Goal: Task Accomplishment & Management: Manage account settings

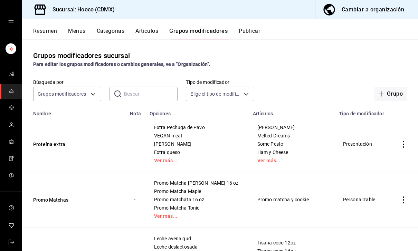
click at [405, 142] on icon "actions" at bounding box center [403, 144] width 7 height 7
click at [385, 159] on span "Editar" at bounding box center [382, 160] width 18 height 7
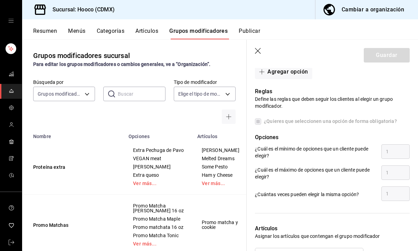
scroll to position [361, 0]
click at [262, 127] on div "Reglas Define las reglas que deben seguir los clientes al elegir un grupo modif…" at bounding box center [327, 140] width 163 height 123
click at [262, 123] on span "¿Quieres que seleccionen una opción de forma obligatoria?" at bounding box center [329, 121] width 136 height 7
click at [263, 123] on span "¿Quieres que seleccionen una opción de forma obligatoria?" at bounding box center [329, 121] width 136 height 7
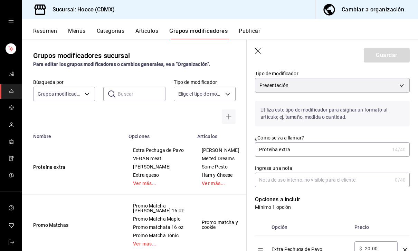
scroll to position [54, 0]
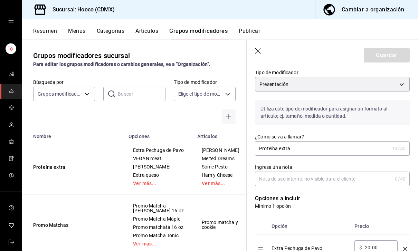
click at [371, 154] on input "Proteína extra" at bounding box center [322, 149] width 134 height 14
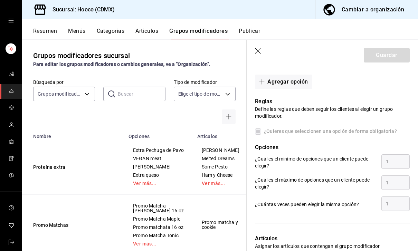
scroll to position [76, 0]
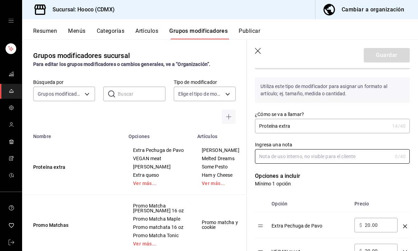
click at [259, 131] on input "Proteína extra" at bounding box center [322, 126] width 134 height 14
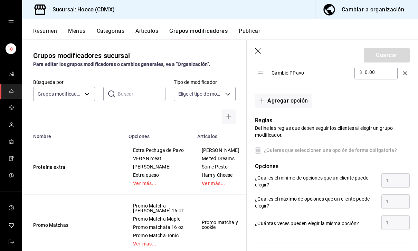
scroll to position [332, 0]
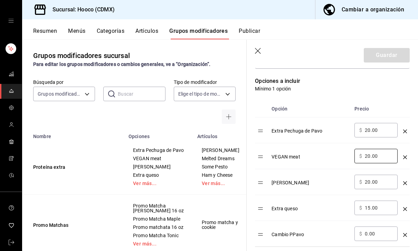
click at [266, 147] on td "optionsTable" at bounding box center [262, 156] width 14 height 26
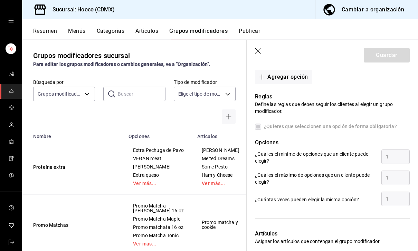
scroll to position [358, 0]
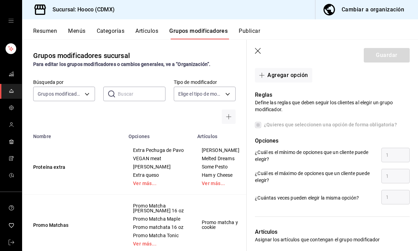
click at [403, 8] on div "Cambiar a organización" at bounding box center [372, 10] width 62 height 10
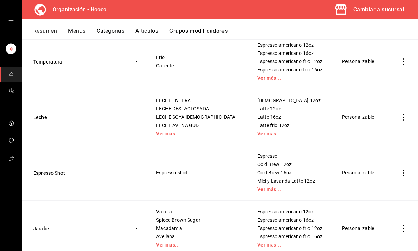
click at [149, 34] on button "Artículos" at bounding box center [146, 34] width 23 height 12
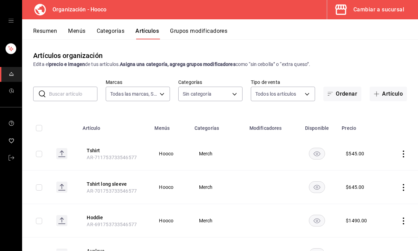
type input "1436fb18-4e8e-4b9e-8a24-373d4ceedc53"
type input "cfac5742-52ce-4609-ba1e-7b8b7d0e3edd,06cf0743-1099-44e0-8d8a-0901f5fdea2c,a70cf…"
click at [403, 10] on div "Cambiar a sucursal" at bounding box center [378, 10] width 51 height 10
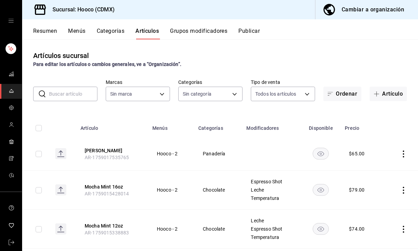
type input "45ff8c6d-b959-47a0-95dc-b4b2116d5ffa,6a4f3053-ce20-40e5-a496-7ff5dbcd2d07,20ed9…"
type input "d2a49f04-6a05-4360-9973-bb57c1ffd7e9"
click at [213, 36] on button "Grupos modificadores" at bounding box center [198, 34] width 57 height 12
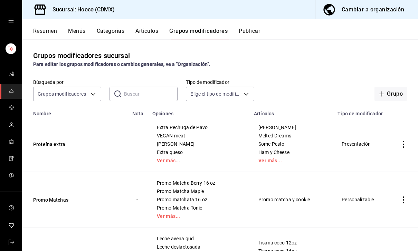
click at [411, 143] on td "simple table" at bounding box center [403, 144] width 29 height 56
click at [406, 145] on icon "actions" at bounding box center [403, 144] width 7 height 7
click at [386, 157] on span "Editar" at bounding box center [382, 160] width 18 height 7
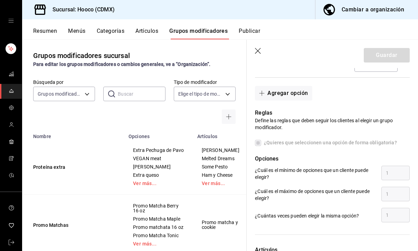
scroll to position [340, 0]
click at [296, 98] on button "Agregar opción" at bounding box center [283, 93] width 57 height 14
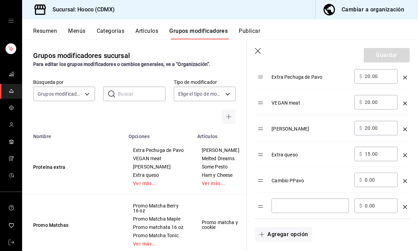
scroll to position [223, 0]
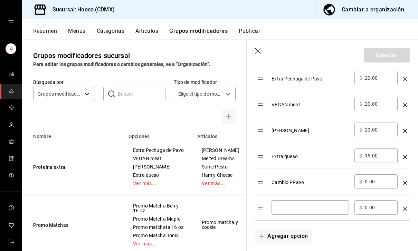
click at [325, 205] on input "optionsTable" at bounding box center [310, 207] width 68 height 7
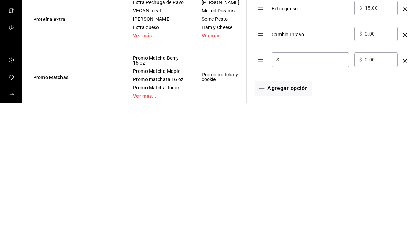
scroll to position [22, 0]
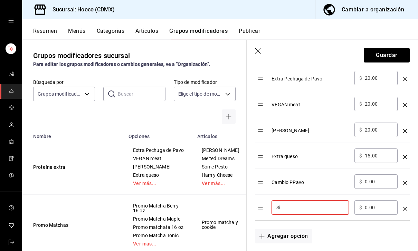
type input "S"
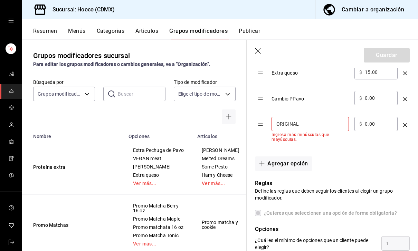
scroll to position [306, 0]
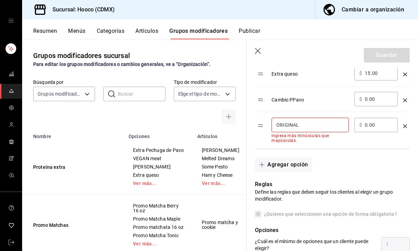
click at [350, 167] on div "Agregar opción" at bounding box center [327, 160] width 163 height 23
click at [337, 126] on input "ORIGINAL" at bounding box center [310, 124] width 68 height 7
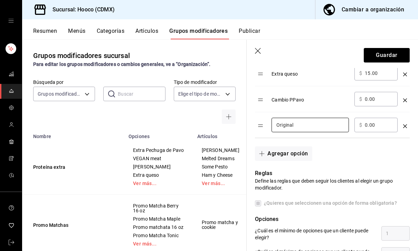
type input "Original"
click at [362, 157] on div "Agregar opción" at bounding box center [327, 149] width 163 height 23
click at [404, 52] on button "Guardar" at bounding box center [386, 55] width 46 height 14
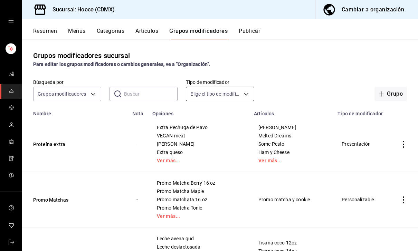
click at [235, 77] on body "Sucursal: Hooco (CDMX) Cambiar a organización Resumen Menús Categorías Artículo…" at bounding box center [209, 125] width 418 height 251
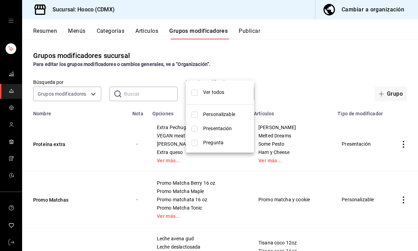
click at [236, 115] on span "Personalizable" at bounding box center [225, 114] width 45 height 7
type input "CUSTOMIZABLE"
checkbox input "true"
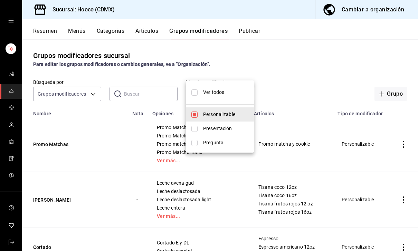
click at [307, 99] on div at bounding box center [209, 125] width 418 height 251
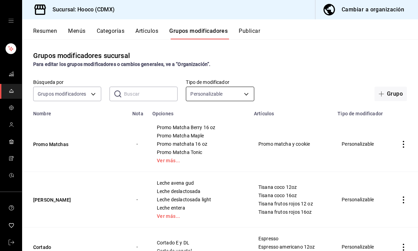
click at [248, 72] on body "Sucursal: Hooco (CDMX) Cambiar a organización Resumen Menús Categorías Artículo…" at bounding box center [209, 125] width 418 height 251
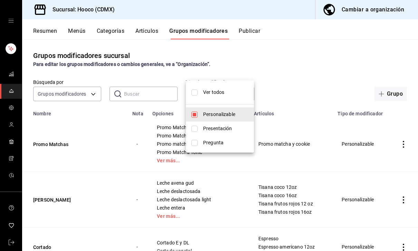
click at [232, 144] on span "Pregunta" at bounding box center [225, 142] width 45 height 7
type input "CUSTOMIZABLE,QUESTION"
checkbox input "true"
click at [307, 70] on div at bounding box center [209, 125] width 418 height 251
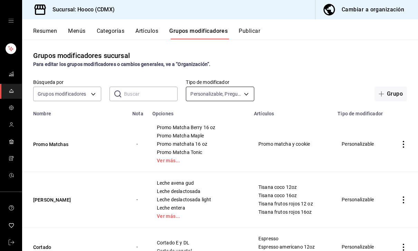
click at [248, 72] on body "Sucursal: Hooco (CDMX) Cambiar a organización Resumen Menús Categorías Artículo…" at bounding box center [209, 125] width 418 height 251
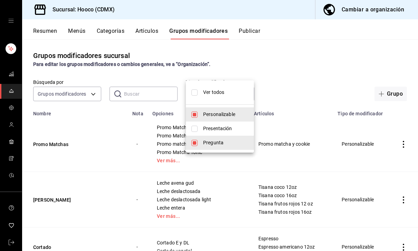
click at [244, 86] on li "Ver todos" at bounding box center [220, 92] width 68 height 18
type input "CUSTOMIZABLE,PRESENTATION,QUESTION"
checkbox input "true"
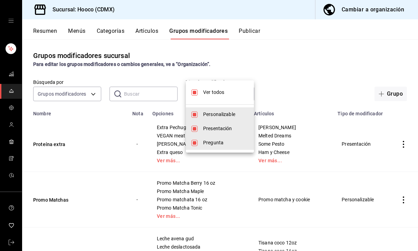
click at [409, 120] on div at bounding box center [209, 125] width 418 height 251
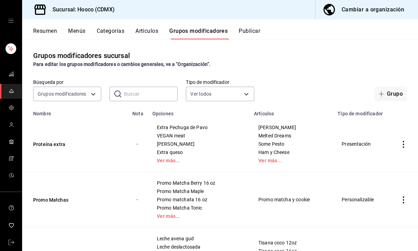
click at [406, 141] on icon "actions" at bounding box center [403, 144] width 7 height 7
click at [390, 135] on span "Editar" at bounding box center [382, 138] width 18 height 7
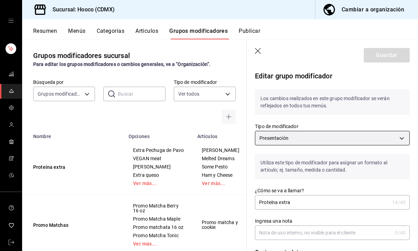
click at [387, 134] on body "Sucursal: Hooco (CDMX) Cambiar a organización Resumen Menús Categorías Artículo…" at bounding box center [209, 125] width 418 height 251
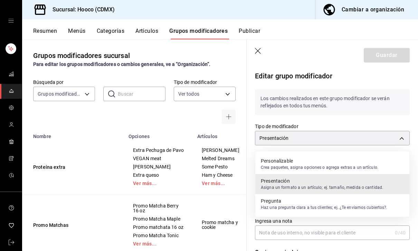
click at [371, 160] on p "Personalizable" at bounding box center [319, 160] width 117 height 7
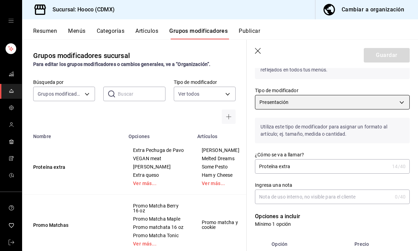
scroll to position [38, 0]
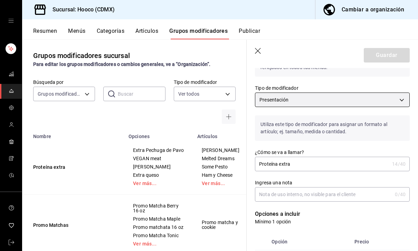
click at [398, 101] on body "Sucursal: Hooco (CDMX) Cambiar a organización Resumen Menús Categorías Artículo…" at bounding box center [209, 125] width 418 height 251
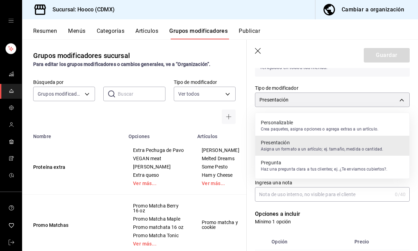
click at [372, 121] on p "Personalizable" at bounding box center [319, 122] width 117 height 7
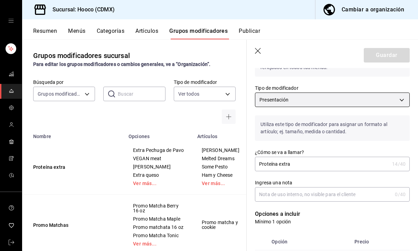
click at [389, 102] on body "Sucursal: Hooco (CDMX) Cambiar a organización Resumen Menús Categorías Artículo…" at bounding box center [209, 125] width 418 height 251
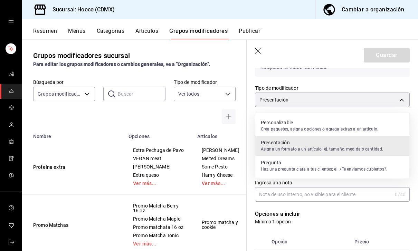
click at [289, 129] on p "Crea paquetes, asigna opciones o agrega extras a un artículo." at bounding box center [319, 129] width 117 height 6
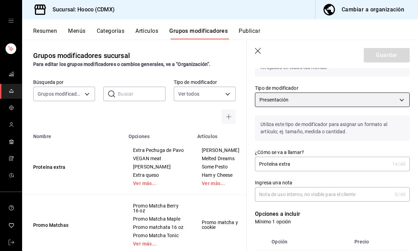
click at [319, 100] on body "Sucursal: Hooco (CDMX) Cambiar a organización Resumen Menús Categorías Artículo…" at bounding box center [209, 125] width 418 height 251
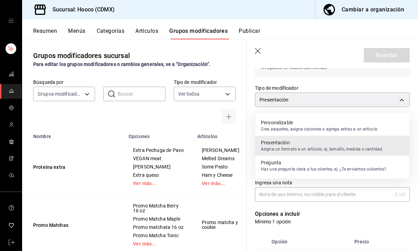
click at [294, 128] on p "Crea paquetes, asigna opciones o agrega extras a un artículo." at bounding box center [319, 129] width 117 height 6
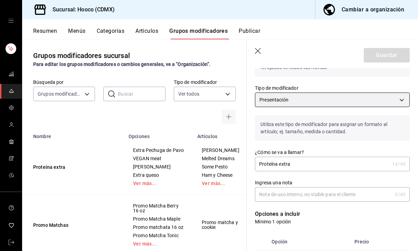
click at [335, 95] on body "Sucursal: Hooco (CDMX) Cambiar a organización Resumen Menús Categorías Artículo…" at bounding box center [209, 125] width 418 height 251
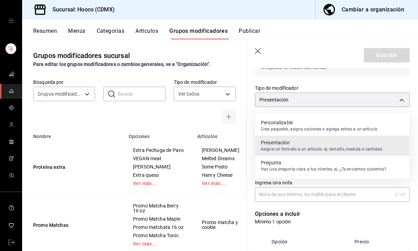
click at [298, 169] on p "Haz una pregunta clara a tus clientes; ej. ¿Te enviamos cubiertos?." at bounding box center [324, 169] width 127 height 6
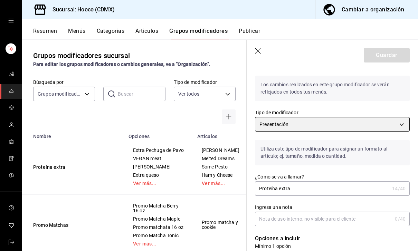
scroll to position [2, 0]
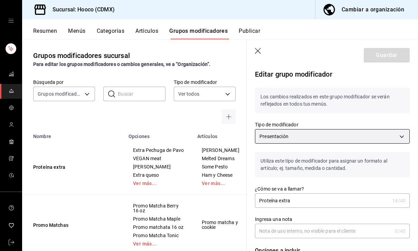
click at [332, 134] on body "Sucursal: Hooco (CDMX) Cambiar a organización Resumen Menús Categorías Artículo…" at bounding box center [209, 125] width 418 height 251
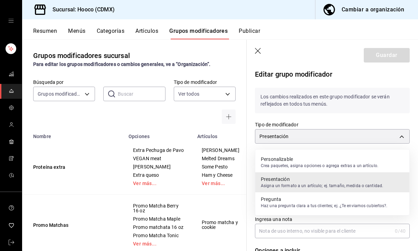
click at [310, 160] on p "Personalizable" at bounding box center [319, 159] width 117 height 7
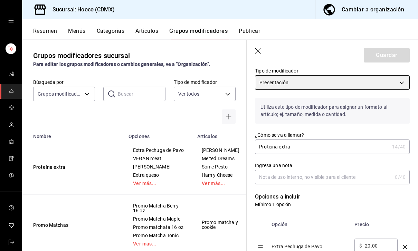
scroll to position [46, 0]
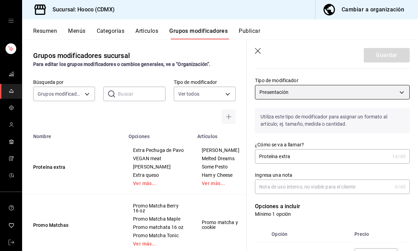
click at [362, 88] on body "Sucursal: Hooco (CDMX) Cambiar a organización Resumen Menús Categorías Artículo…" at bounding box center [209, 125] width 418 height 251
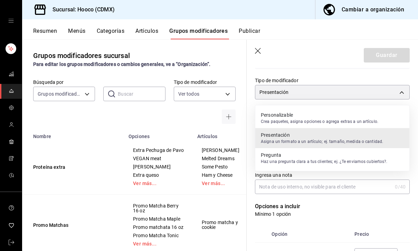
click at [340, 118] on p "Personalizable" at bounding box center [319, 114] width 117 height 7
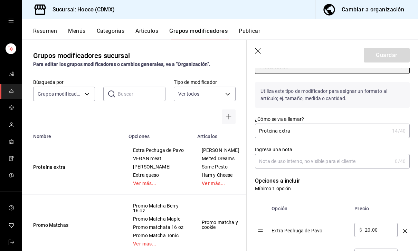
scroll to position [29, 0]
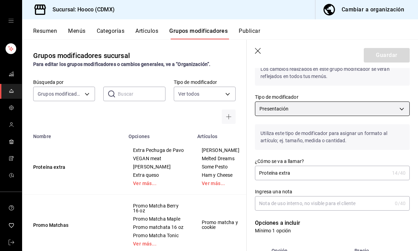
click at [383, 107] on body "Sucursal: Hooco (CDMX) Cambiar a organización Resumen Menús Categorías Artículo…" at bounding box center [209, 125] width 418 height 251
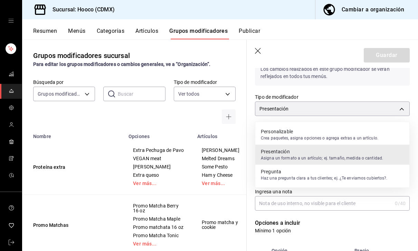
click at [363, 154] on p "Presentación" at bounding box center [322, 151] width 122 height 7
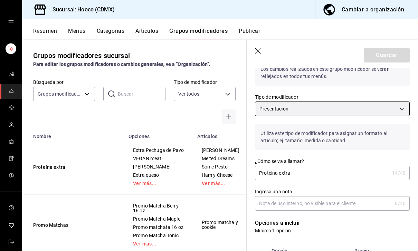
click at [382, 106] on body "Sucursal: Hooco (CDMX) Cambiar a organización Resumen Menús Categorías Artículo…" at bounding box center [209, 125] width 418 height 251
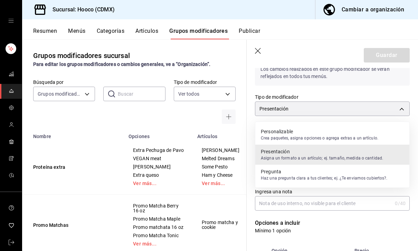
click at [365, 134] on p "Personalizable" at bounding box center [319, 131] width 117 height 7
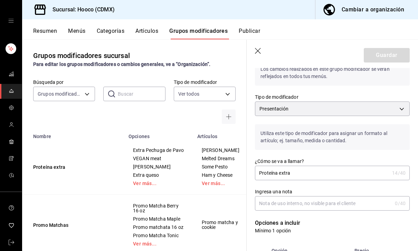
click at [367, 132] on p "Utiliza este tipo de modificador para asignar un formato al artículo; ej. tamañ…" at bounding box center [332, 137] width 155 height 26
click at [379, 108] on body "Sucursal: Hooco (CDMX) Cambiar a organización Resumen Menús Categorías Artículo…" at bounding box center [209, 125] width 418 height 251
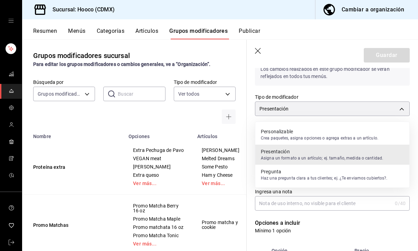
click at [365, 132] on p "Personalizable" at bounding box center [319, 131] width 117 height 7
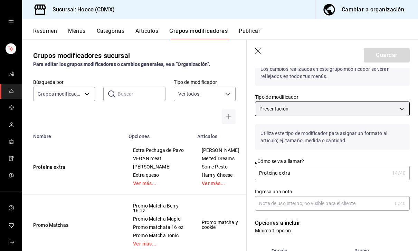
click at [383, 102] on body "Sucursal: Hooco (CDMX) Cambiar a organización Resumen Menús Categorías Artículo…" at bounding box center [209, 125] width 418 height 251
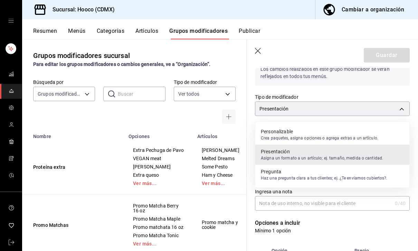
click at [363, 138] on p "Crea paquetes, asigna opciones o agrega extras a un artículo." at bounding box center [319, 138] width 117 height 6
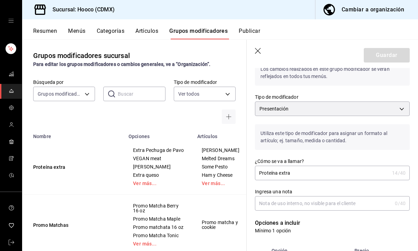
click at [367, 135] on p "Utiliza este tipo de modificador para asignar un formato al artículo; ej. tamañ…" at bounding box center [332, 137] width 155 height 26
click at [383, 101] on body "Sucursal: Hooco (CDMX) Cambiar a organización Resumen Menús Categorías Artículo…" at bounding box center [209, 125] width 418 height 251
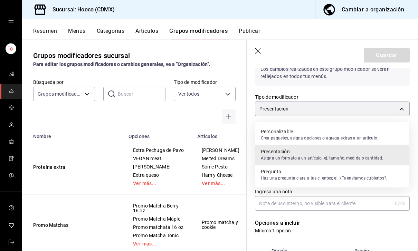
click at [367, 131] on p "Personalizable" at bounding box center [319, 131] width 117 height 7
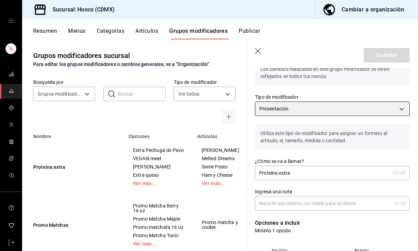
click at [378, 109] on body "Sucursal: Hooco (CDMX) Cambiar a organización Resumen Menús Categorías Artículo…" at bounding box center [209, 125] width 418 height 251
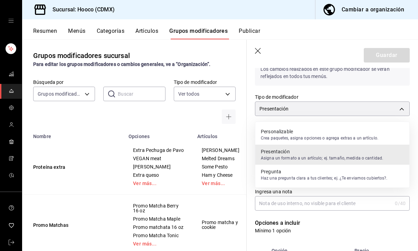
click at [354, 171] on p "Pregunta" at bounding box center [324, 171] width 127 height 7
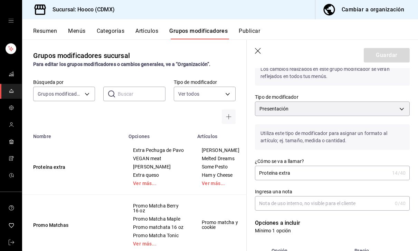
click at [351, 175] on input "Proteína extra" at bounding box center [322, 173] width 134 height 14
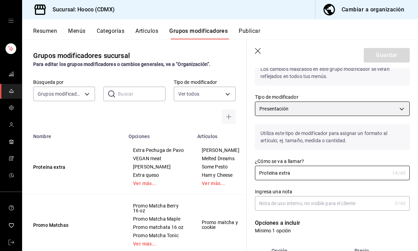
click at [373, 103] on body "Sucursal: Hooco (CDMX) Cambiar a organización Resumen Menús Categorías Artículo…" at bounding box center [209, 125] width 418 height 251
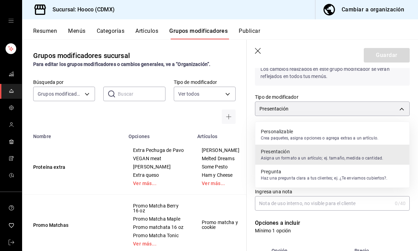
click at [354, 137] on p "Crea paquetes, asigna opciones o agrega extras a un artículo." at bounding box center [319, 138] width 117 height 6
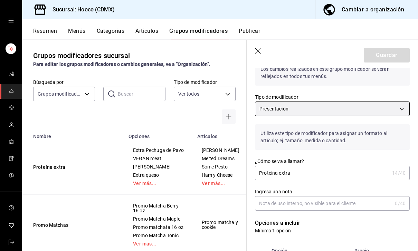
click at [322, 111] on body "Sucursal: Hooco (CDMX) Cambiar a organización Resumen Menús Categorías Artículo…" at bounding box center [209, 125] width 418 height 251
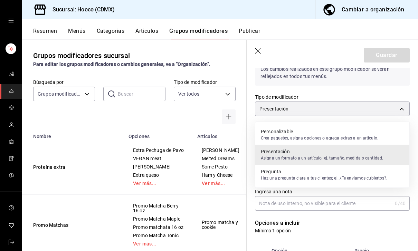
click at [317, 170] on p "Pregunta" at bounding box center [324, 171] width 127 height 7
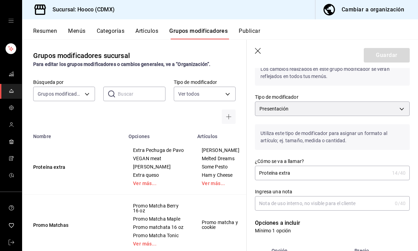
click at [261, 147] on td "simple table" at bounding box center [274, 167] width 26 height 56
click at [270, 164] on icon "actions" at bounding box center [273, 167] width 7 height 7
click at [216, 165] on span "Editar" at bounding box center [211, 168] width 18 height 7
click at [270, 164] on icon "actions" at bounding box center [273, 167] width 7 height 7
click at [220, 167] on span "Editar" at bounding box center [211, 168] width 18 height 7
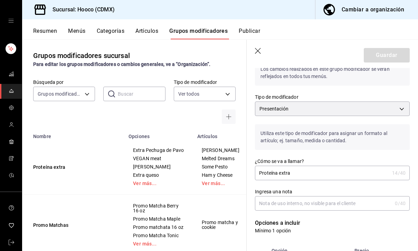
click at [270, 164] on icon "actions" at bounding box center [273, 167] width 7 height 7
click at [214, 168] on span "Editar" at bounding box center [211, 168] width 18 height 7
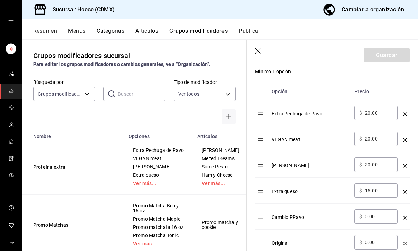
scroll to position [197, 0]
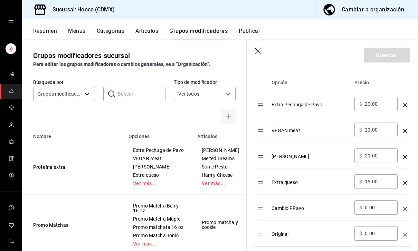
click at [406, 103] on icon "optionsTable" at bounding box center [405, 105] width 4 height 4
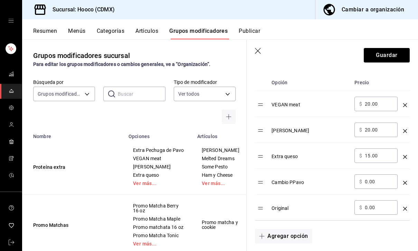
click at [408, 102] on td "optionsTable" at bounding box center [404, 104] width 9 height 26
click at [406, 107] on icon "optionsTable" at bounding box center [405, 105] width 4 height 4
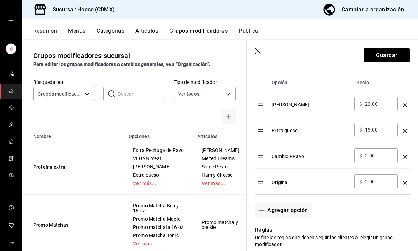
click at [406, 104] on icon "optionsTable" at bounding box center [405, 105] width 4 height 4
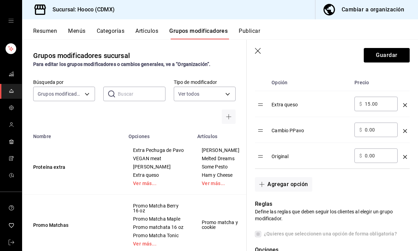
click at [407, 104] on td "optionsTable" at bounding box center [404, 104] width 9 height 26
click at [403, 108] on div "optionsTable" at bounding box center [405, 102] width 4 height 11
click at [406, 104] on icon "optionsTable" at bounding box center [405, 105] width 4 height 4
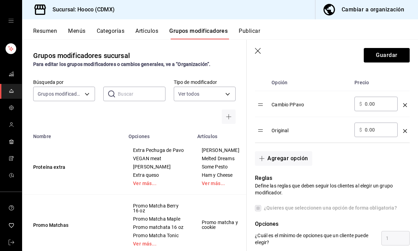
click at [404, 106] on icon "optionsTable" at bounding box center [405, 105] width 4 height 4
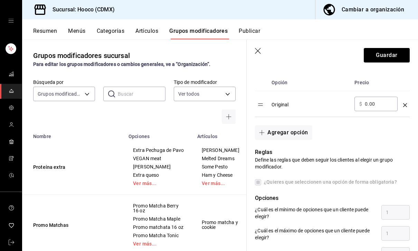
click at [406, 105] on icon "optionsTable" at bounding box center [405, 105] width 4 height 4
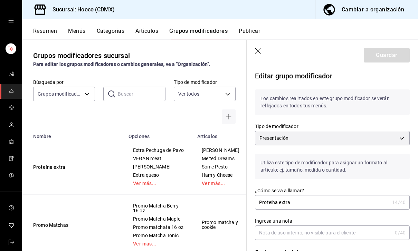
scroll to position [0, 0]
click at [382, 138] on body "Sucursal: Hooco (CDMX) Cambiar a organización Resumen Menús Categorías Artículo…" at bounding box center [209, 125] width 418 height 251
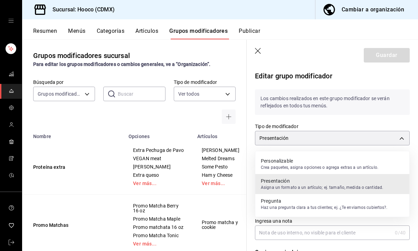
click at [363, 168] on p "Crea paquetes, asigna opciones o agrega extras a un artículo." at bounding box center [319, 167] width 117 height 6
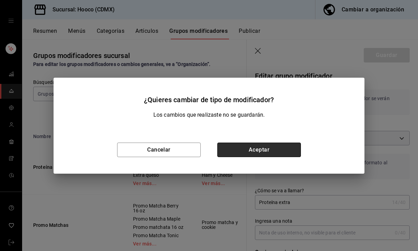
click at [297, 154] on button "Aceptar" at bounding box center [259, 150] width 84 height 14
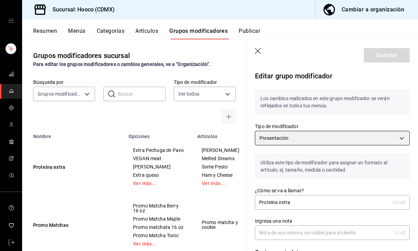
click at [357, 139] on body "Sucursal: Hooco (CDMX) Cambiar a organización Resumen Menús Categorías Artículo…" at bounding box center [209, 125] width 418 height 251
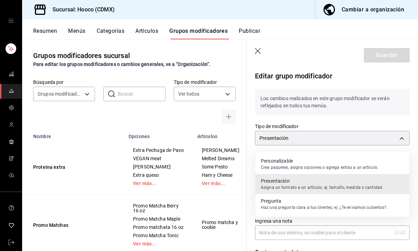
click at [334, 163] on p "Personalizable" at bounding box center [319, 160] width 117 height 7
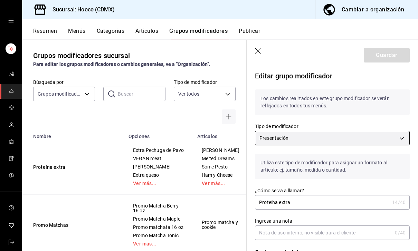
click at [340, 144] on body "Sucursal: Hooco (CDMX) Cambiar a organización Resumen Menús Categorías Artículo…" at bounding box center [209, 125] width 418 height 251
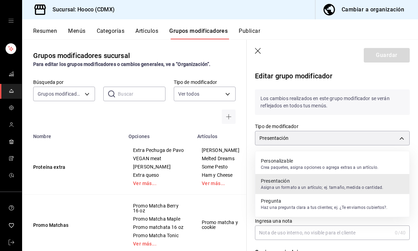
click at [330, 165] on p "Crea paquetes, asigna opciones o agrega extras a un artículo." at bounding box center [319, 167] width 117 height 6
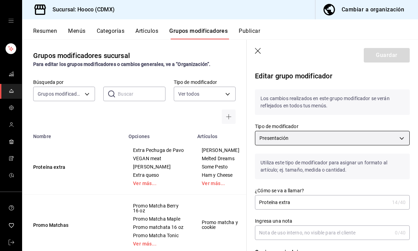
click at [340, 137] on body "Sucursal: Hooco (CDMX) Cambiar a organización Resumen Menús Categorías Artículo…" at bounding box center [209, 125] width 418 height 251
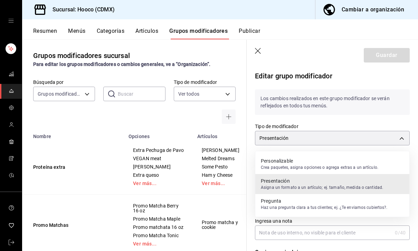
click at [325, 207] on p "Haz una pregunta clara a tus clientes; ej. ¿Te enviamos cubiertos?." at bounding box center [324, 207] width 127 height 6
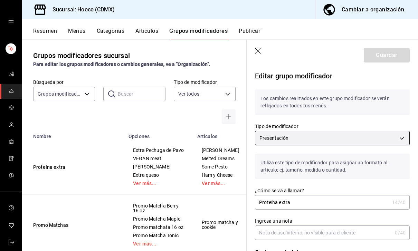
click at [345, 135] on body "Sucursal: Hooco (CDMX) Cambiar a organización Resumen Menús Categorías Artículo…" at bounding box center [209, 125] width 418 height 251
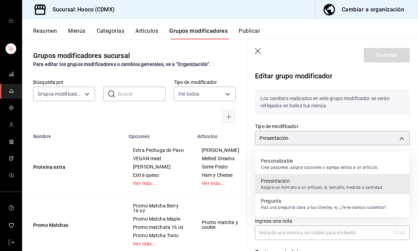
click at [328, 165] on p "Crea paquetes, asigna opciones o agrega extras a un artículo." at bounding box center [319, 167] width 117 height 6
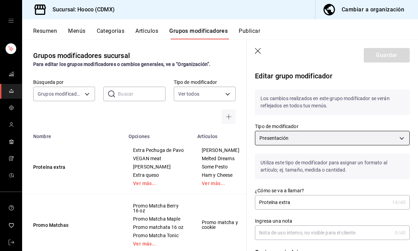
click at [335, 139] on body "Sucursal: Hooco (CDMX) Cambiar a organización Resumen Menús Categorías Artículo…" at bounding box center [209, 125] width 418 height 251
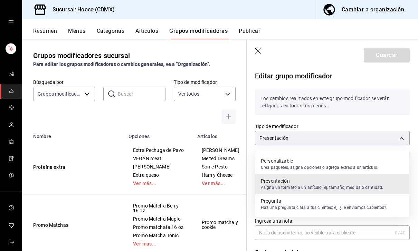
click at [325, 169] on p "Crea paquetes, asigna opciones o agrega extras a un artículo." at bounding box center [319, 167] width 117 height 6
type input "PRESENTATION"
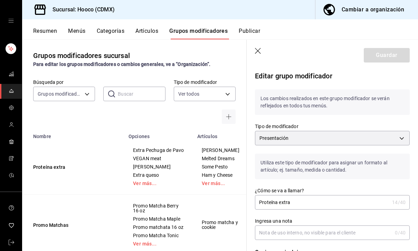
click at [386, 94] on p "Los cambios realizados en este grupo modificador se verán reflejados en todos t…" at bounding box center [332, 102] width 155 height 26
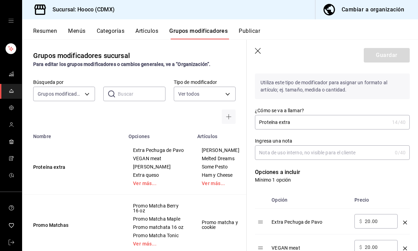
scroll to position [87, 0]
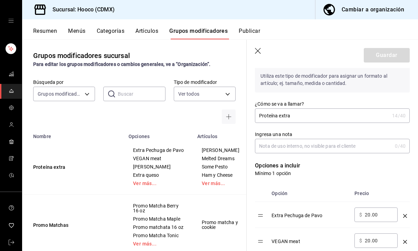
click at [360, 115] on input "Proteína extra" at bounding box center [322, 116] width 134 height 14
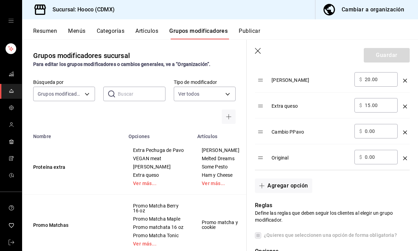
scroll to position [273, 0]
click at [409, 154] on td "optionsTable" at bounding box center [404, 158] width 9 height 26
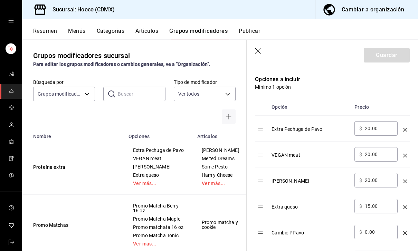
scroll to position [174, 0]
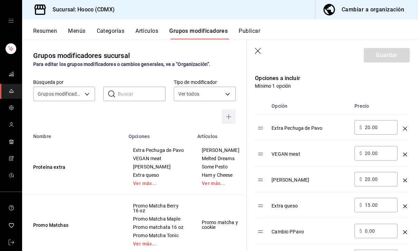
click at [232, 109] on button "button" at bounding box center [229, 116] width 14 height 14
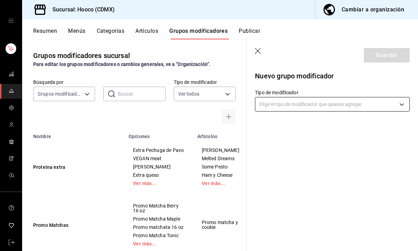
click at [377, 105] on body "Sucursal: Hooco (CDMX) Cambiar a organización Resumen Menús Categorías Artículo…" at bounding box center [209, 125] width 418 height 251
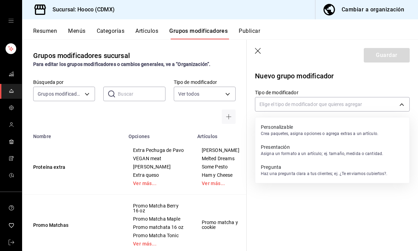
click at [361, 130] on p "Crea paquetes, asigna opciones o agrega extras a un artículo." at bounding box center [319, 133] width 117 height 6
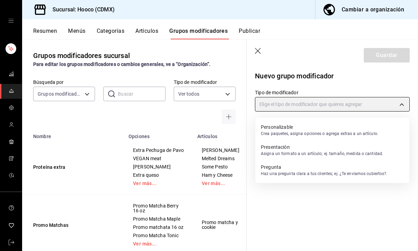
type input "CUSTOMIZABLE"
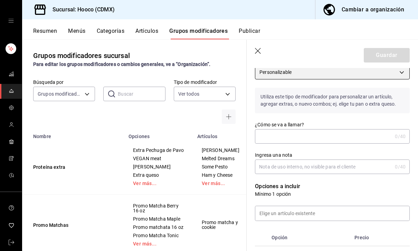
scroll to position [31, 0]
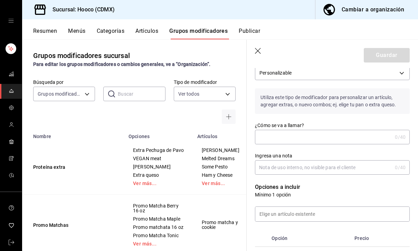
click at [376, 130] on input "¿Cómo se va a llamar?" at bounding box center [323, 137] width 137 height 14
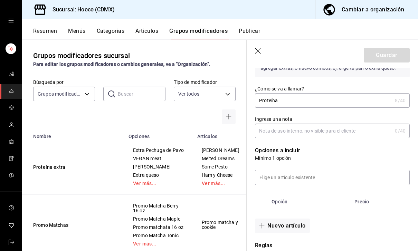
scroll to position [69, 0]
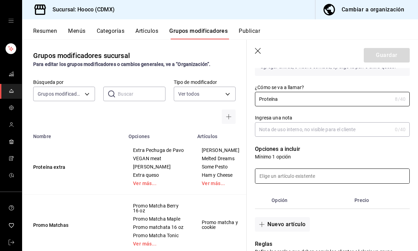
type input "Proteína"
click at [363, 175] on input at bounding box center [332, 176] width 154 height 14
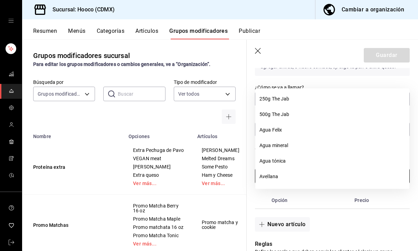
click at [361, 201] on th "Precio" at bounding box center [373, 200] width 45 height 17
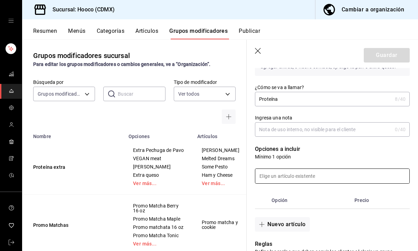
click at [356, 177] on input at bounding box center [332, 176] width 154 height 14
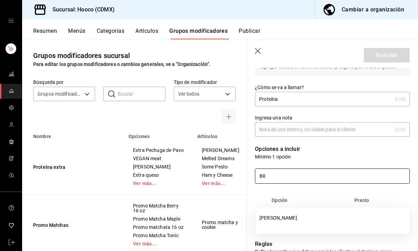
type input "B"
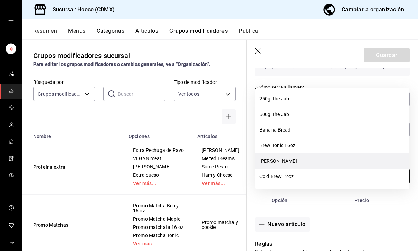
click at [292, 153] on li "[PERSON_NAME]" at bounding box center [332, 161] width 154 height 16
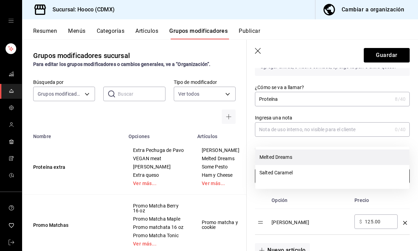
click at [309, 149] on li "Melted Dreams" at bounding box center [332, 157] width 154 height 16
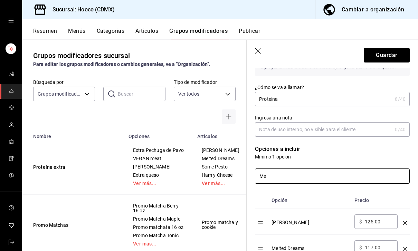
type input "M"
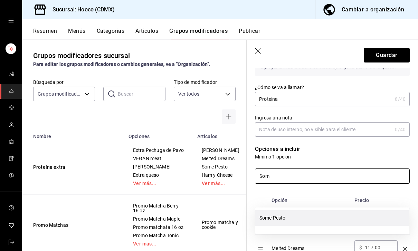
click at [294, 210] on li "Some Pesto" at bounding box center [332, 218] width 154 height 16
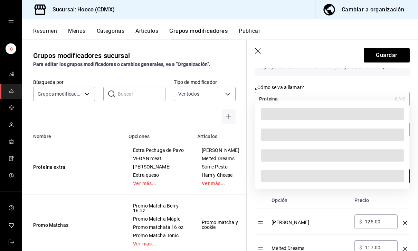
type input "S"
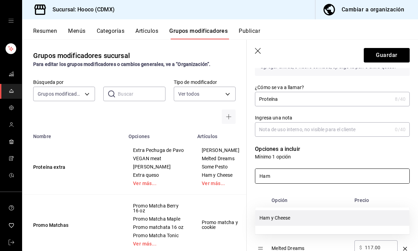
click at [296, 210] on li "Ham y Cheese" at bounding box center [332, 218] width 154 height 16
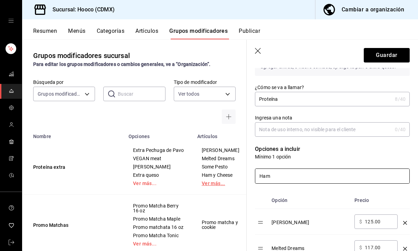
click at [202, 181] on link "Ver más..." at bounding box center [227, 183] width 51 height 5
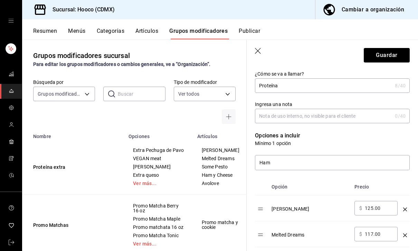
scroll to position [85, 0]
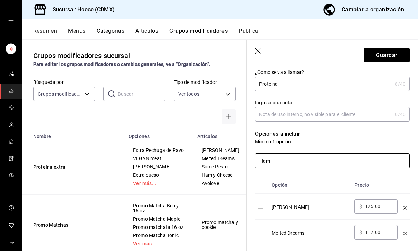
click at [314, 154] on input "Ham" at bounding box center [332, 161] width 154 height 14
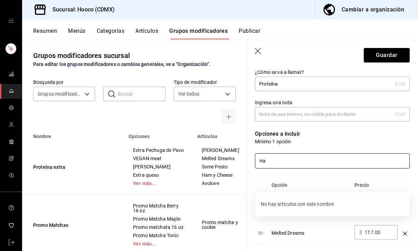
type input "H"
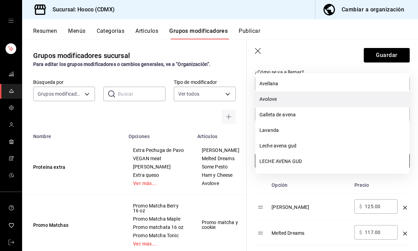
click at [325, 91] on li "Avolove" at bounding box center [332, 99] width 154 height 16
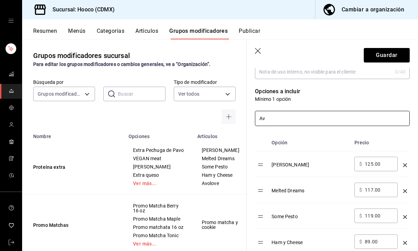
scroll to position [128, 0]
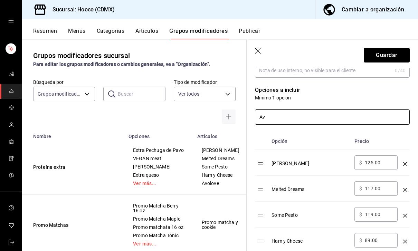
click at [406, 163] on icon "optionsTable" at bounding box center [405, 164] width 4 height 4
click at [408, 162] on td "optionsTable" at bounding box center [404, 163] width 9 height 26
click at [409, 165] on td "optionsTable" at bounding box center [404, 163] width 9 height 26
click at [409, 164] on td "optionsTable" at bounding box center [404, 163] width 9 height 26
click at [405, 167] on td "optionsTable" at bounding box center [404, 163] width 9 height 26
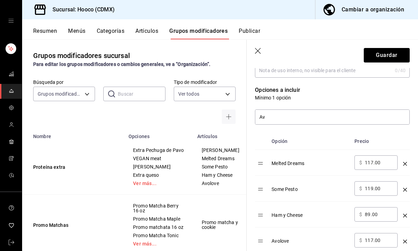
click at [404, 167] on td "optionsTable" at bounding box center [404, 163] width 9 height 26
click at [403, 166] on div "optionsTable" at bounding box center [405, 160] width 4 height 11
click at [407, 161] on td "optionsTable" at bounding box center [404, 163] width 9 height 26
click at [406, 169] on td "optionsTable" at bounding box center [404, 163] width 9 height 26
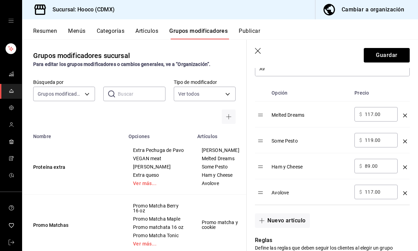
scroll to position [183, 0]
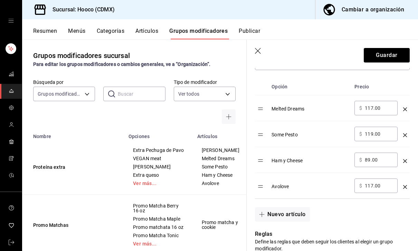
click at [406, 136] on icon "optionsTable" at bounding box center [405, 135] width 4 height 4
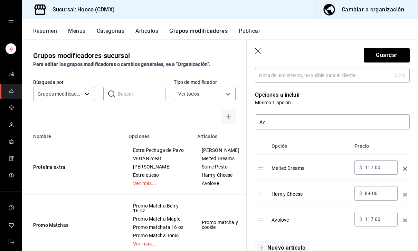
scroll to position [124, 0]
click at [377, 119] on input "Av" at bounding box center [332, 121] width 154 height 14
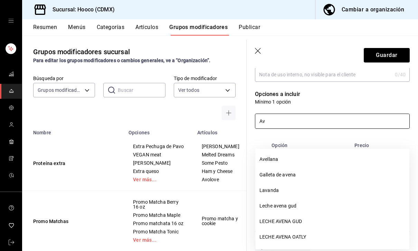
type input "A"
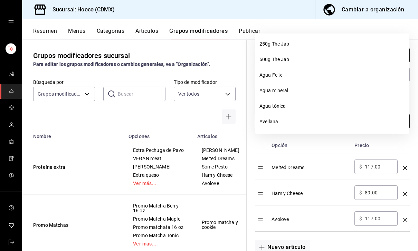
click at [401, 169] on td "optionsTable" at bounding box center [404, 167] width 9 height 26
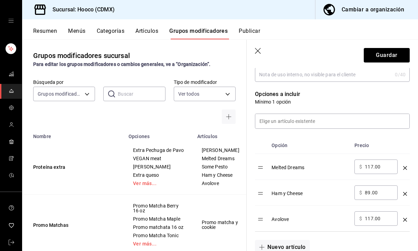
click at [405, 168] on icon "optionsTable" at bounding box center [405, 168] width 4 height 4
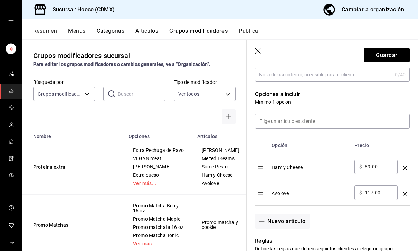
click at [406, 169] on icon "optionsTable" at bounding box center [405, 168] width 4 height 4
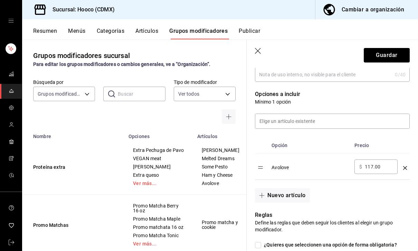
click at [406, 167] on icon "optionsTable" at bounding box center [405, 168] width 4 height 4
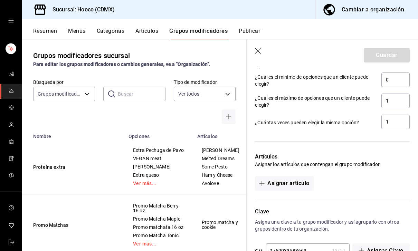
scroll to position [293, 0]
click at [301, 186] on button "Asignar artículo" at bounding box center [284, 183] width 58 height 14
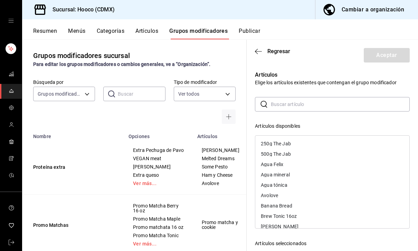
click at [371, 105] on input "text" at bounding box center [340, 104] width 139 height 14
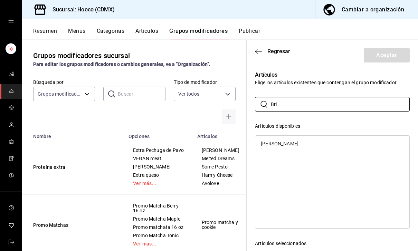
click at [326, 146] on div "[PERSON_NAME]" at bounding box center [332, 143] width 154 height 10
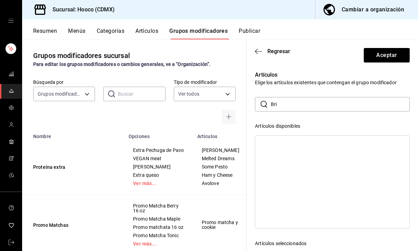
click at [351, 101] on input "Bri" at bounding box center [340, 104] width 139 height 14
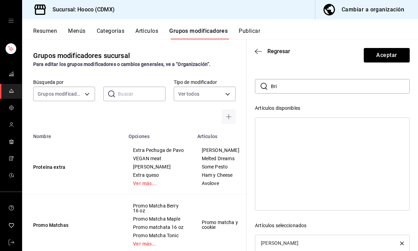
scroll to position [17, 0]
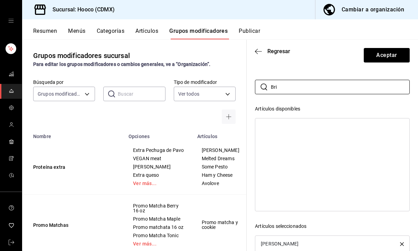
click at [329, 137] on div at bounding box center [332, 164] width 155 height 93
click at [358, 93] on input "Bri" at bounding box center [340, 87] width 139 height 14
type input "B"
click at [294, 131] on div "Melted Dreams" at bounding box center [332, 126] width 154 height 10
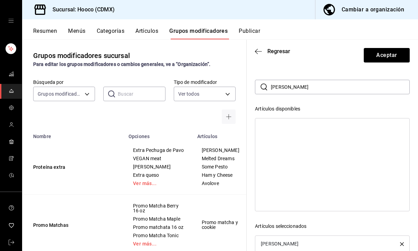
click at [339, 82] on input "[PERSON_NAME]" at bounding box center [340, 87] width 139 height 14
click at [357, 87] on input "[PERSON_NAME]" at bounding box center [340, 87] width 139 height 14
type input "M"
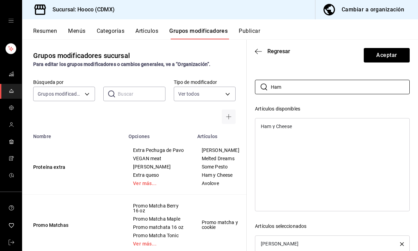
click at [304, 128] on div "Ham y Cheese" at bounding box center [332, 126] width 154 height 10
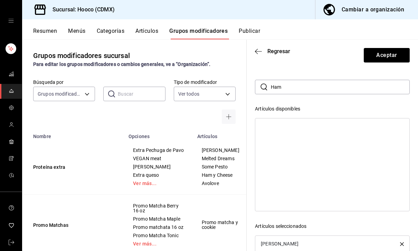
click at [335, 87] on input "Ham" at bounding box center [340, 87] width 139 height 14
type input "H"
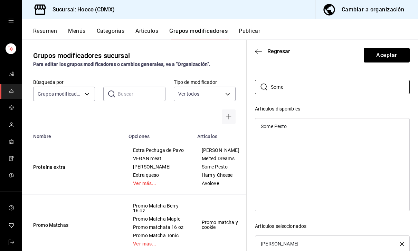
click at [328, 121] on div "Some Pesto" at bounding box center [332, 126] width 154 height 10
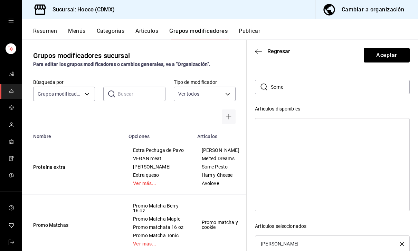
click at [349, 82] on input "Some" at bounding box center [340, 87] width 139 height 14
click at [355, 84] on input "Some" at bounding box center [340, 87] width 139 height 14
click at [350, 89] on input "Some" at bounding box center [340, 87] width 139 height 14
type input "S"
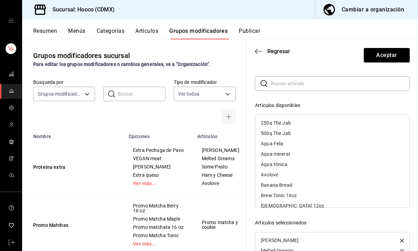
scroll to position [20, 0]
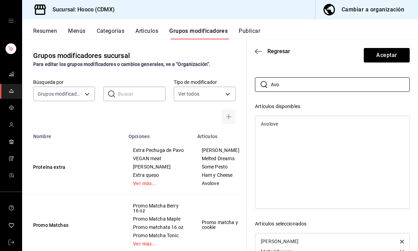
type input "Avo"
click at [316, 121] on div "Avolove" at bounding box center [332, 124] width 154 height 10
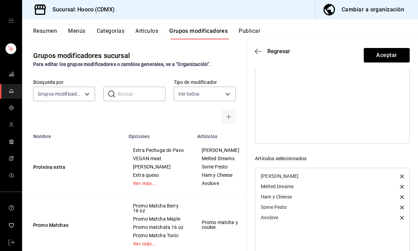
scroll to position [84, 0]
click at [399, 57] on button "Aceptar" at bounding box center [386, 55] width 46 height 14
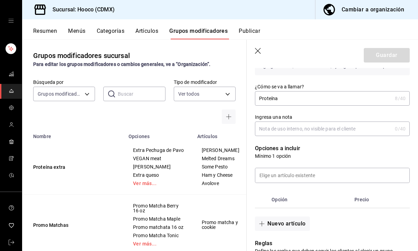
scroll to position [69, 0]
click at [354, 181] on input at bounding box center [332, 176] width 154 height 14
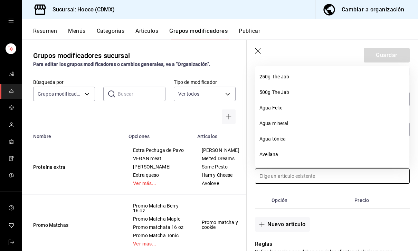
click at [343, 199] on th "Opción" at bounding box center [310, 200] width 83 height 17
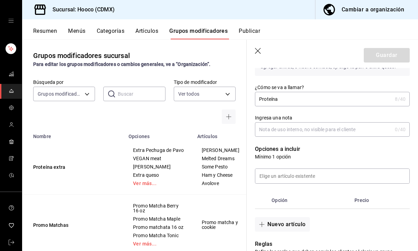
click at [282, 199] on th "Opción" at bounding box center [310, 200] width 83 height 17
click at [306, 222] on button "Nuevo artículo" at bounding box center [282, 224] width 55 height 14
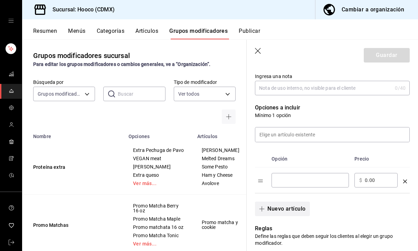
scroll to position [117, 0]
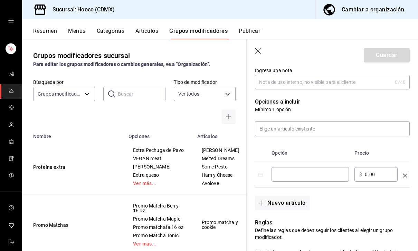
click at [332, 177] on input "optionsTable" at bounding box center [310, 174] width 68 height 7
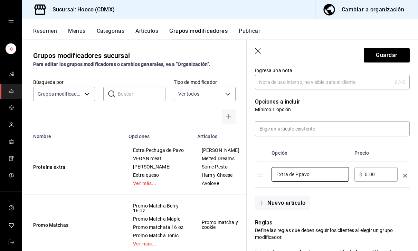
type input "Extra de Ppavo"
click at [378, 168] on div "​ $ 0.00 ​" at bounding box center [375, 174] width 43 height 14
click at [386, 174] on input "0.00" at bounding box center [378, 174] width 28 height 7
type input "0.00"
type input "20.00"
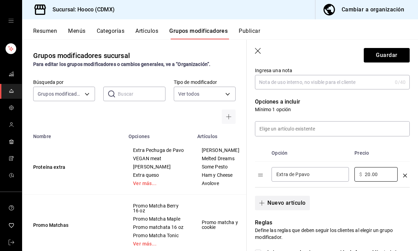
click at [290, 205] on button "Nuevo artículo" at bounding box center [282, 203] width 55 height 14
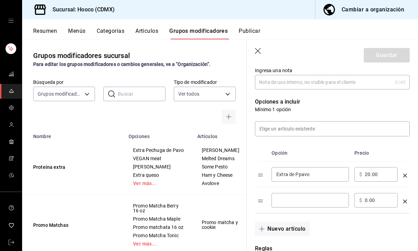
click at [318, 200] on input "optionsTable" at bounding box center [310, 200] width 68 height 7
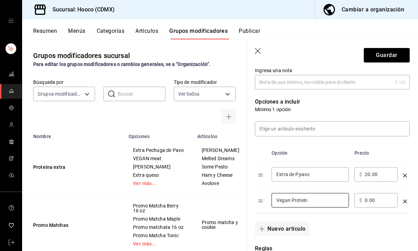
type input "Vegan Protein"
click at [380, 200] on input "0.00" at bounding box center [378, 200] width 28 height 7
type input "0.00"
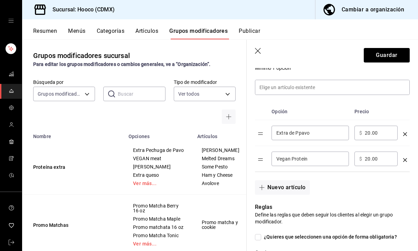
scroll to position [169, 0]
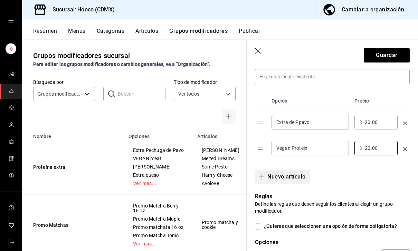
type input "20.00"
click at [291, 177] on button "Nuevo artículo" at bounding box center [282, 176] width 55 height 14
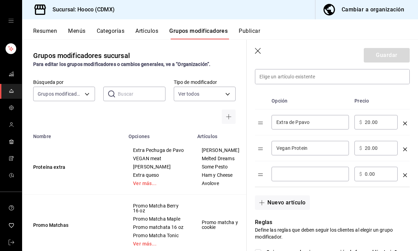
click at [322, 171] on input "optionsTable" at bounding box center [310, 173] width 68 height 7
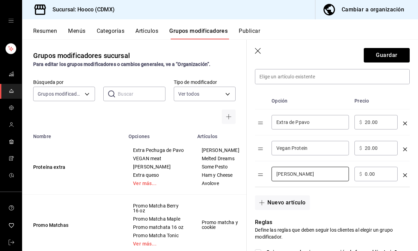
type input "[PERSON_NAME]"
click at [377, 173] on input "0.00" at bounding box center [378, 173] width 28 height 7
type input "0.00"
type input "20.00"
click at [302, 200] on button "Nuevo artículo" at bounding box center [282, 202] width 55 height 14
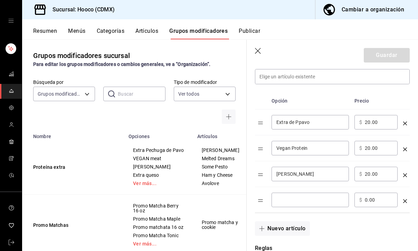
click at [306, 202] on input "optionsTable" at bounding box center [310, 199] width 68 height 7
type input "Extra queso"
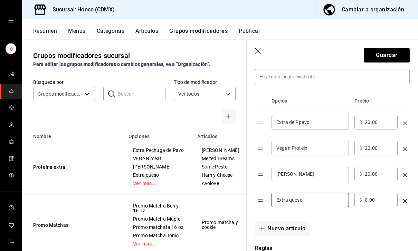
click at [370, 203] on input "0.00" at bounding box center [378, 199] width 28 height 7
type input "0.00"
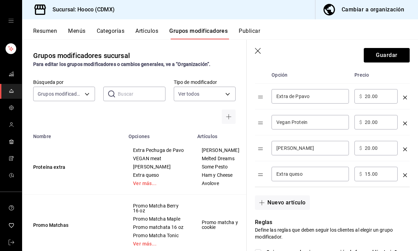
scroll to position [199, 0]
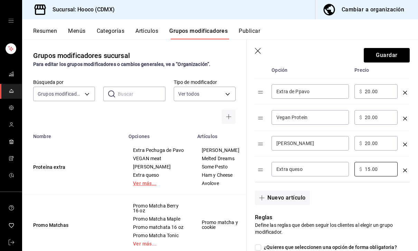
type input "15.00"
click at [152, 186] on link "Ver más..." at bounding box center [158, 183] width 51 height 5
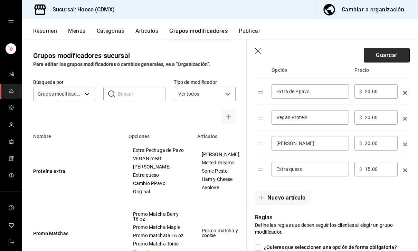
click at [394, 56] on button "Guardar" at bounding box center [386, 55] width 46 height 14
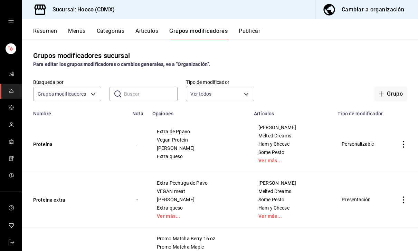
click at [406, 199] on icon "actions" at bounding box center [403, 199] width 7 height 7
click at [388, 236] on span "Eliminar" at bounding box center [382, 232] width 18 height 7
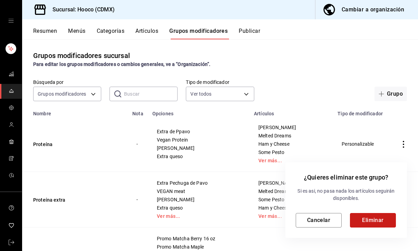
click at [382, 221] on button "Eliminar" at bounding box center [373, 220] width 46 height 14
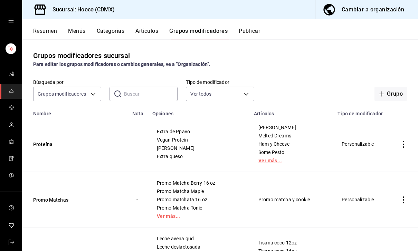
click at [272, 162] on link "Ver más..." at bounding box center [291, 160] width 66 height 5
click at [113, 38] on button "Categorías" at bounding box center [111, 34] width 28 height 12
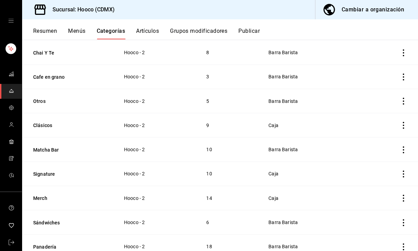
scroll to position [92, 0]
click at [274, 221] on span "Barra Barista" at bounding box center [310, 223] width 84 height 5
click at [407, 221] on icon "actions" at bounding box center [403, 223] width 7 height 7
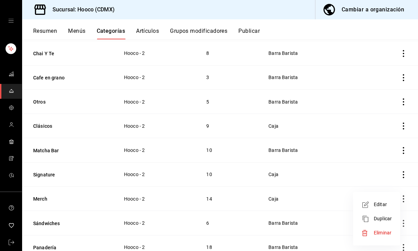
click at [393, 207] on li "Editar" at bounding box center [375, 204] width 41 height 14
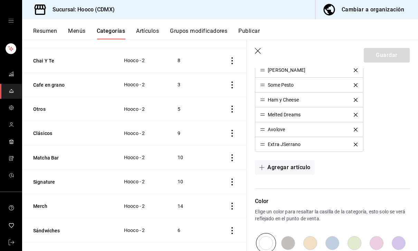
scroll to position [210, 0]
click at [357, 145] on icon "delete" at bounding box center [355, 145] width 4 height 4
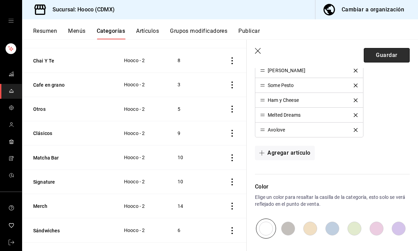
click at [400, 57] on button "Guardar" at bounding box center [386, 55] width 46 height 14
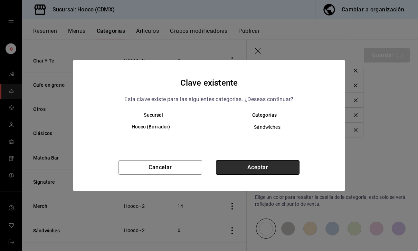
click at [294, 172] on button "Aceptar" at bounding box center [258, 167] width 84 height 14
